Goal: Task Accomplishment & Management: Manage account settings

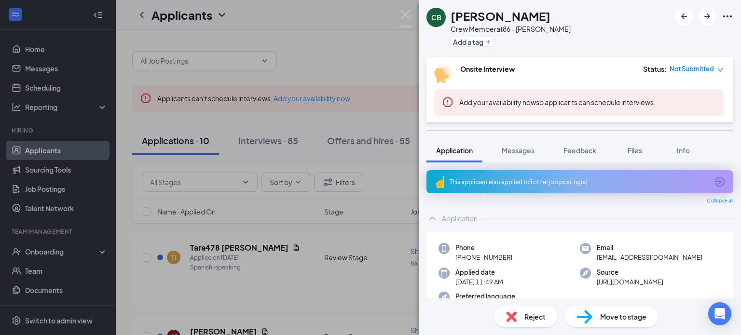
click at [354, 54] on div "CB [PERSON_NAME] Crew Member at 86 - [PERSON_NAME] Add a tag Onsite Interview S…" at bounding box center [370, 167] width 741 height 335
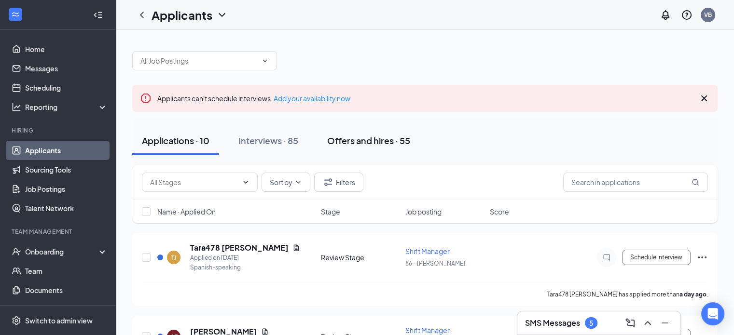
click at [348, 136] on div "Offers and hires · 55" at bounding box center [368, 141] width 83 height 12
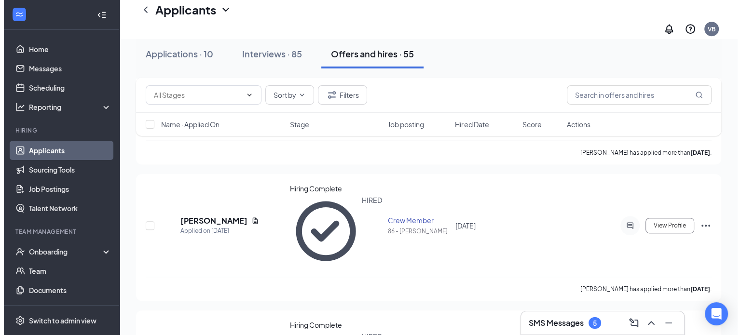
scroll to position [531, 0]
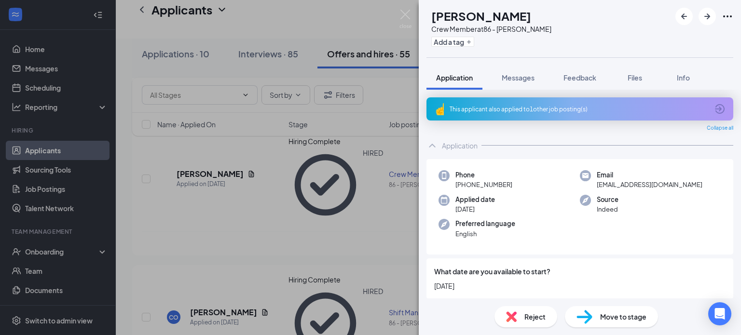
click at [349, 30] on div "CG [PERSON_NAME] Crew Member at 86 - [PERSON_NAME] Add a tag Application Messag…" at bounding box center [370, 167] width 741 height 335
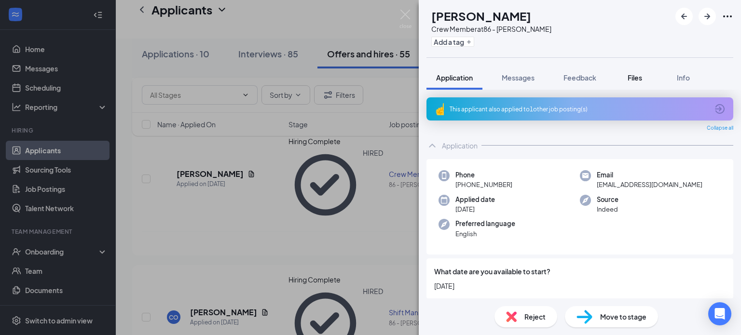
click at [633, 81] on span "Files" at bounding box center [635, 77] width 14 height 9
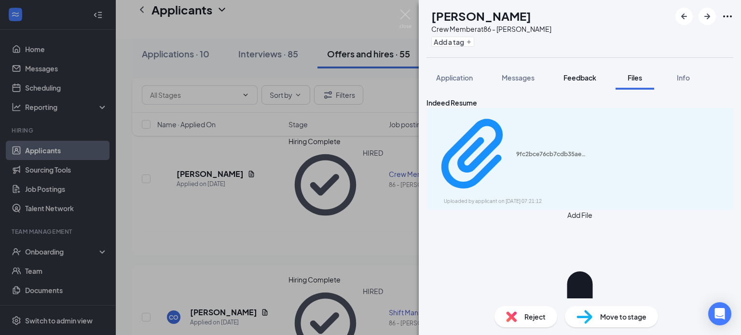
click at [590, 80] on span "Feedback" at bounding box center [579, 77] width 33 height 9
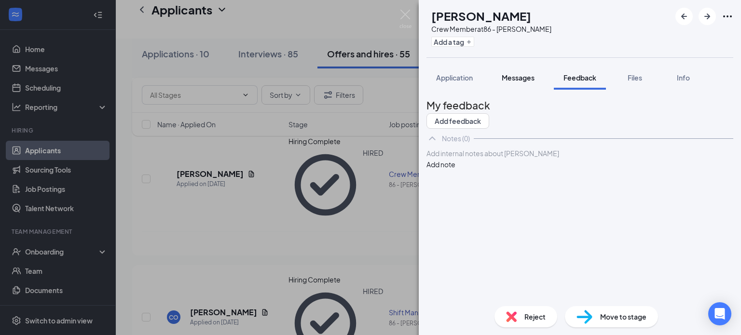
click at [528, 77] on span "Messages" at bounding box center [518, 77] width 33 height 9
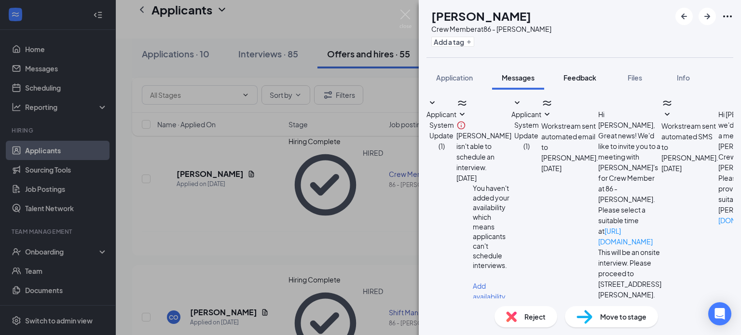
scroll to position [260, 0]
click at [567, 80] on span "Feedback" at bounding box center [579, 77] width 33 height 9
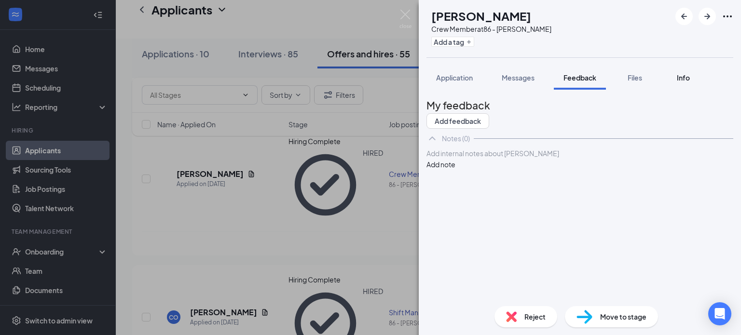
click at [687, 75] on span "Info" at bounding box center [683, 77] width 13 height 9
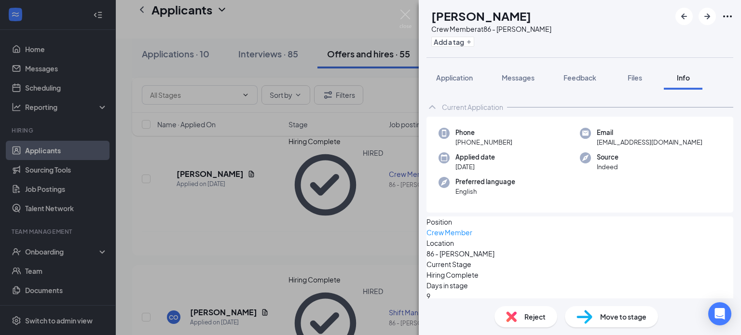
click at [726, 12] on icon "Ellipses" at bounding box center [728, 17] width 12 height 12
